Goal: Book appointment/travel/reservation

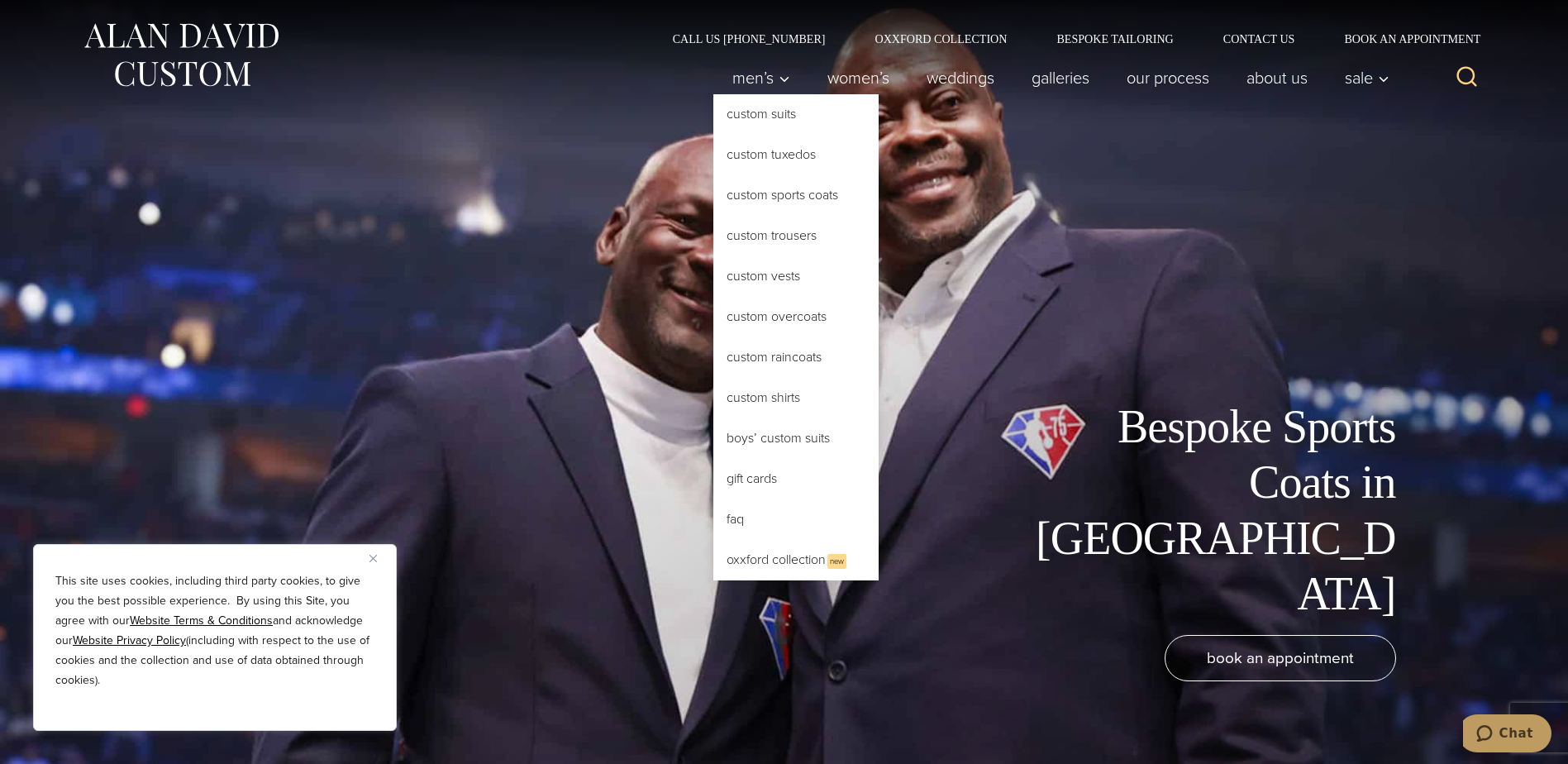
click at [779, 201] on link "Custom Sports Coats" at bounding box center [795, 195] width 166 height 39
click at [784, 191] on link "Custom Sports Coats" at bounding box center [795, 195] width 166 height 39
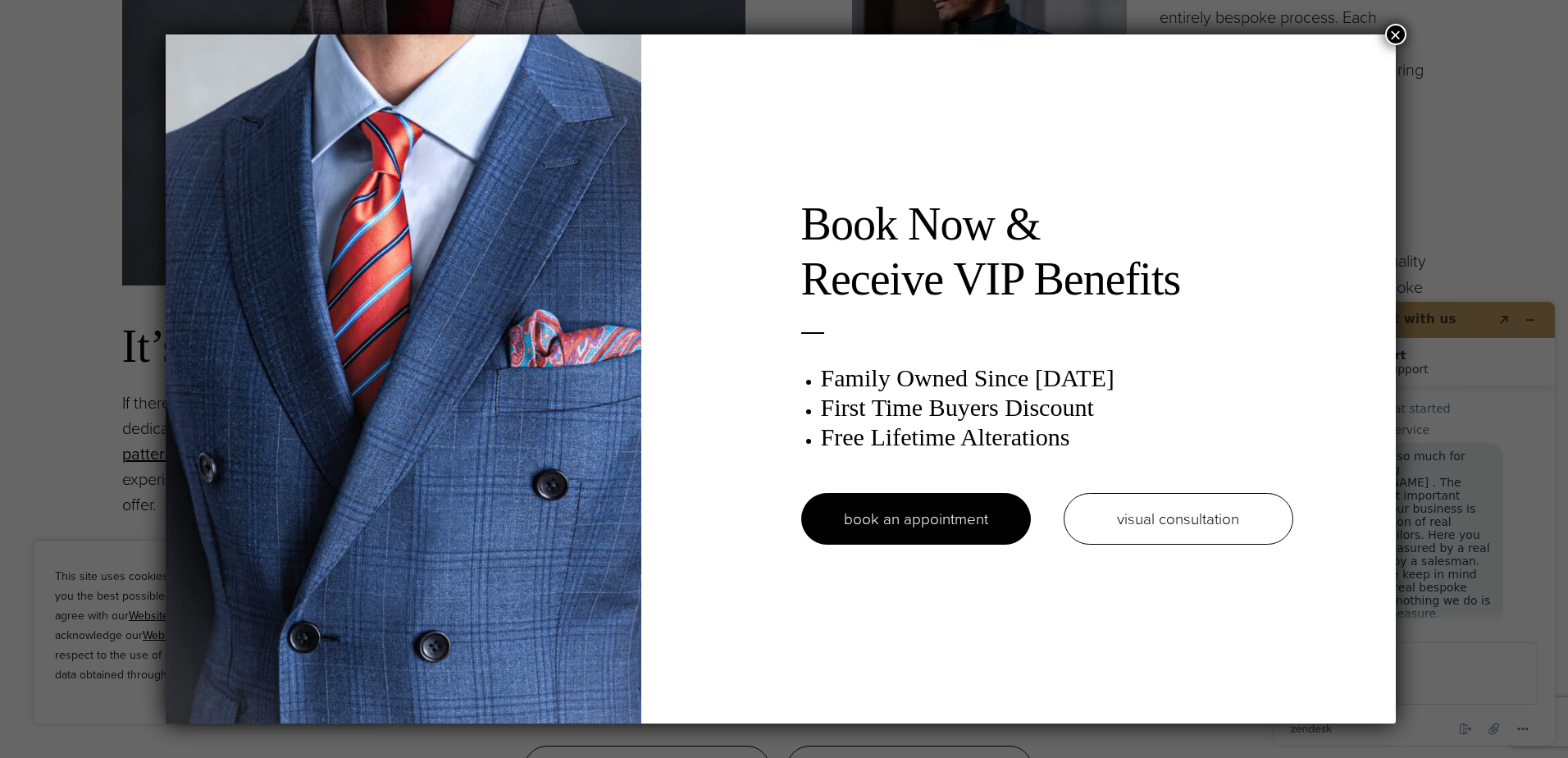
click at [1398, 33] on button "×" at bounding box center [1396, 34] width 21 height 21
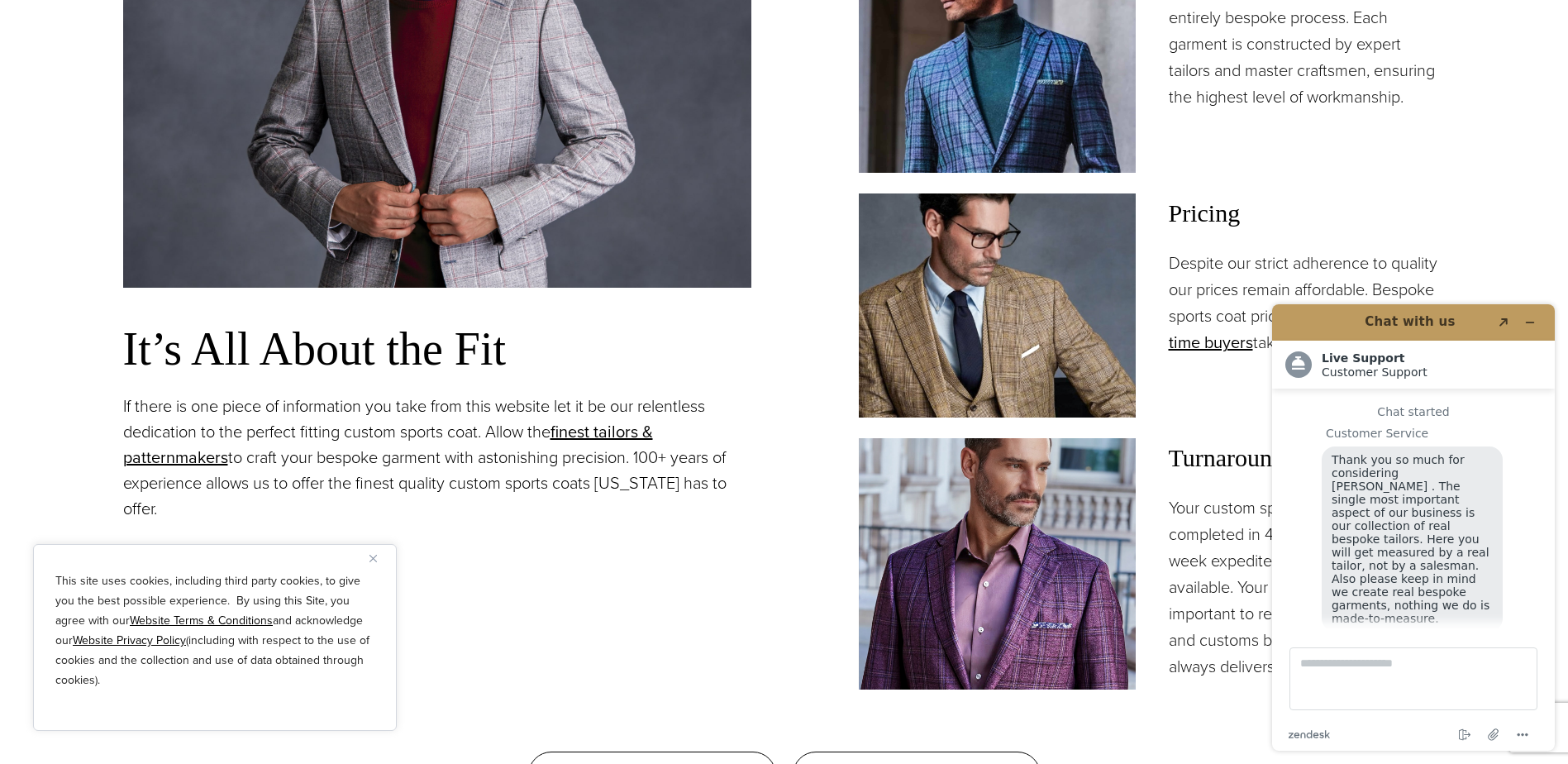
scroll to position [21, 0]
click at [1537, 323] on button "Minimize widget" at bounding box center [1529, 323] width 26 height 24
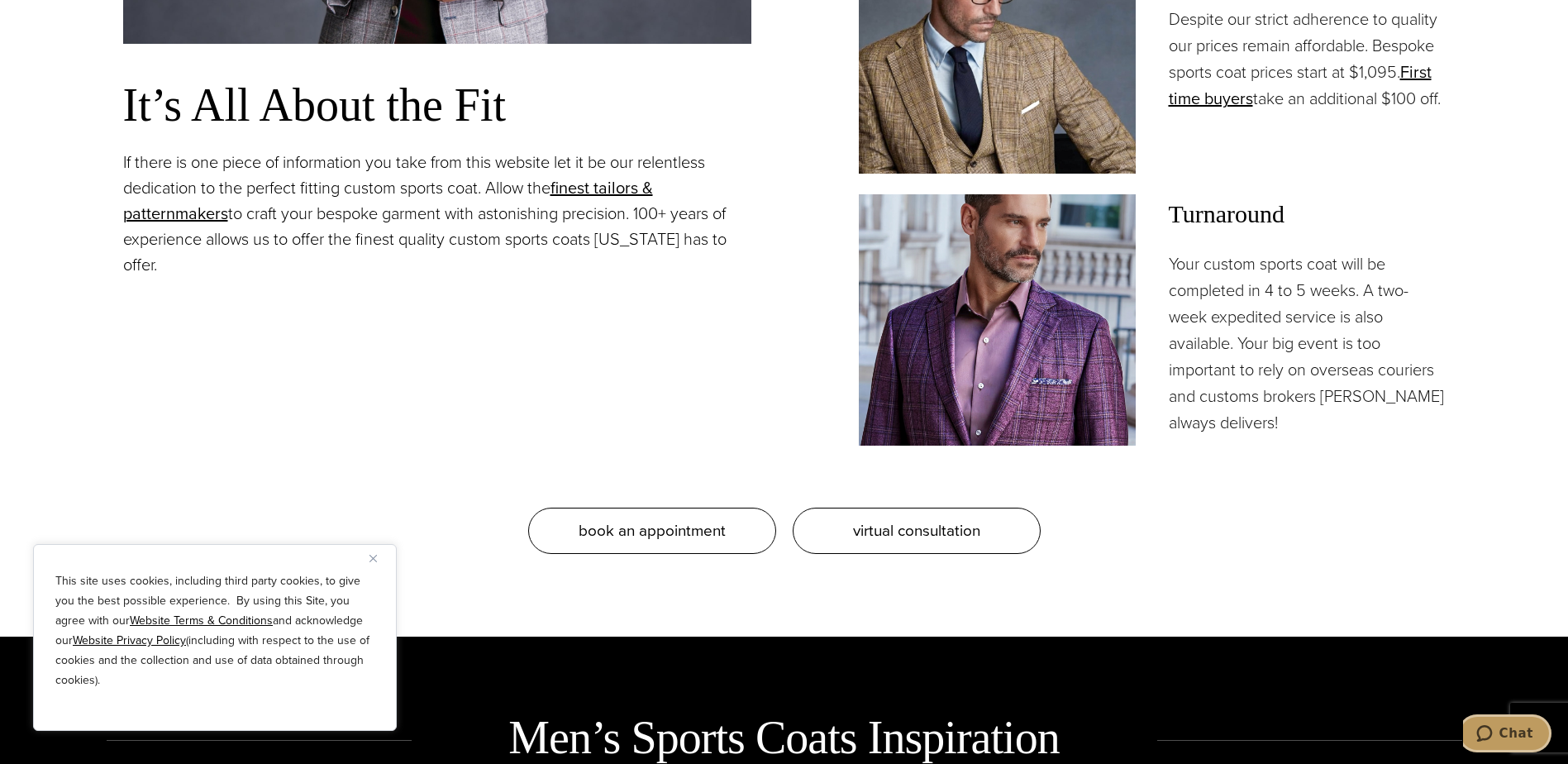
scroll to position [1653, 0]
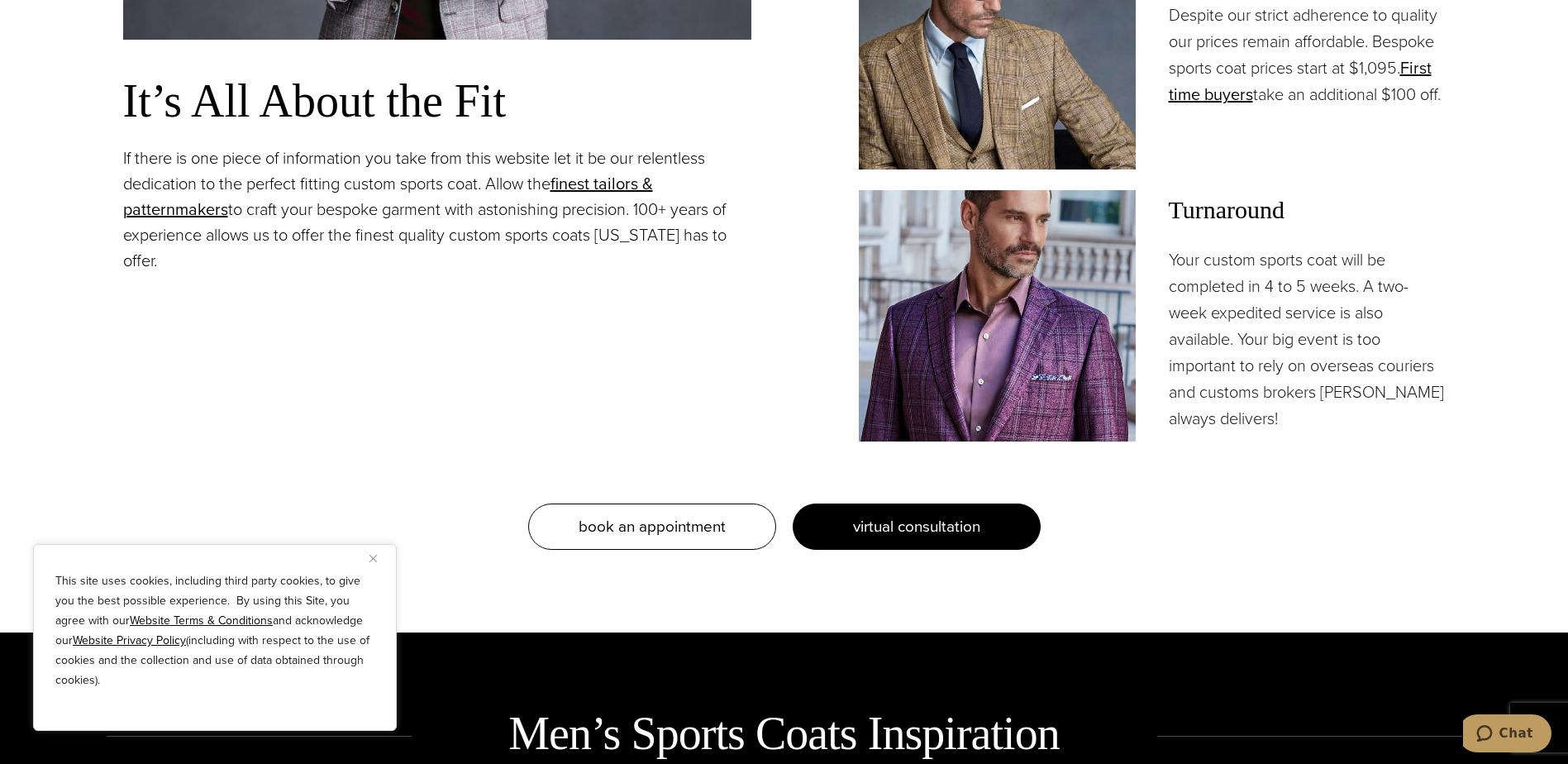
click at [895, 514] on link "virtual consultation" at bounding box center [916, 526] width 248 height 46
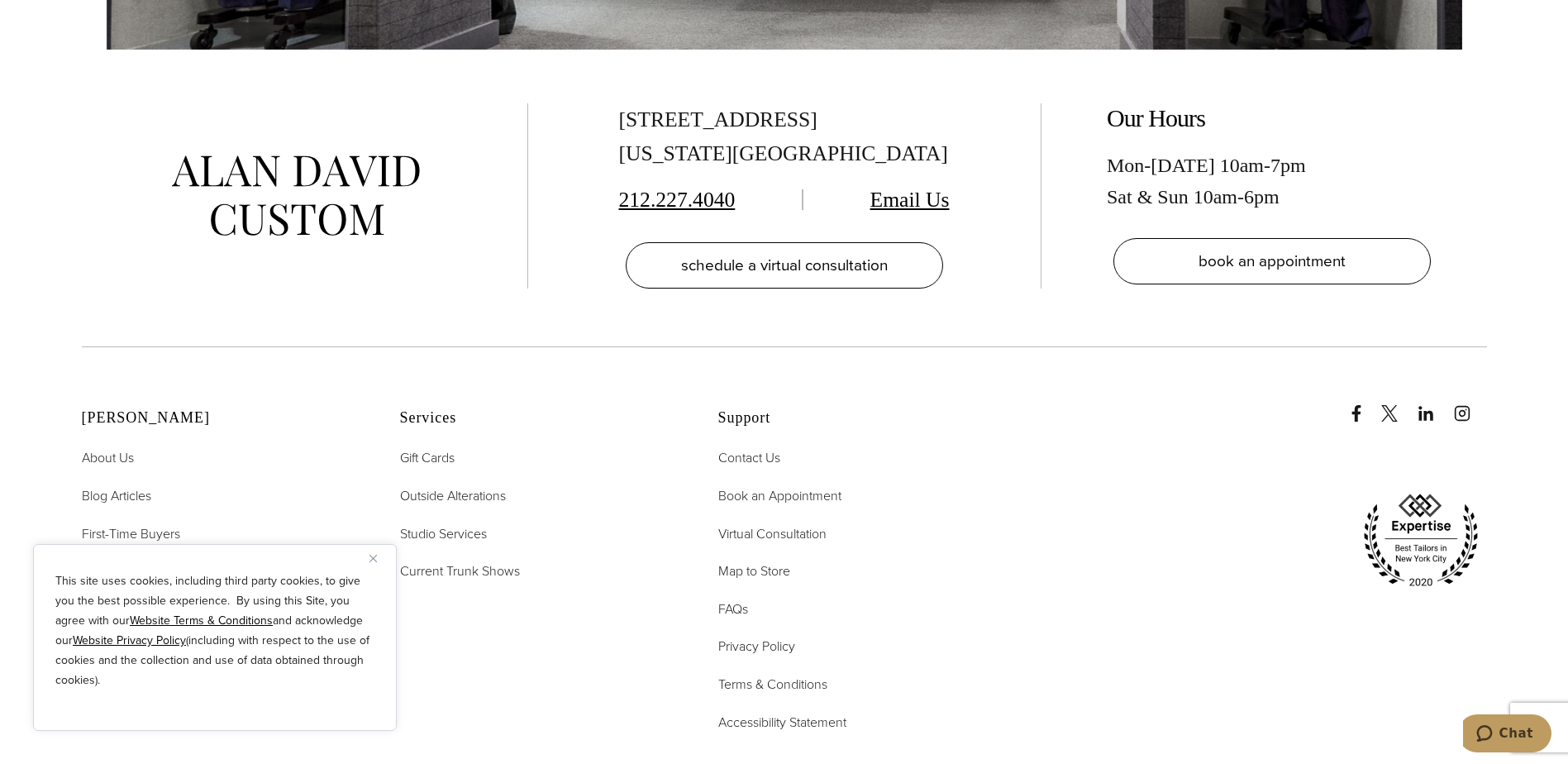
scroll to position [3140, 0]
